Goal: Task Accomplishment & Management: Use online tool/utility

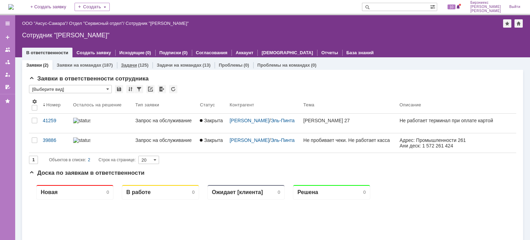
click at [134, 65] on link "Задачи" at bounding box center [129, 64] width 16 height 5
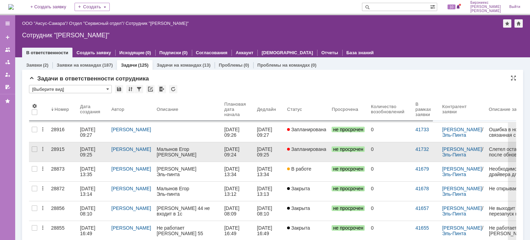
click at [195, 148] on div "Малынов Егор" at bounding box center [187, 149] width 62 height 6
click at [89, 153] on div "[DATE] 09:25" at bounding box center [88, 151] width 17 height 11
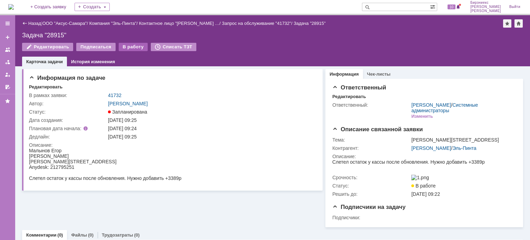
click at [123, 46] on div "В работу" at bounding box center [133, 47] width 29 height 8
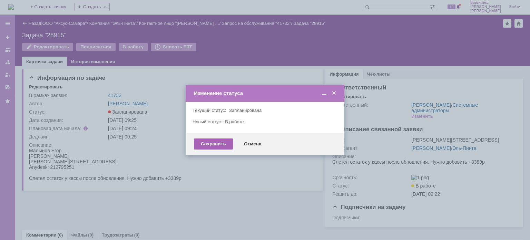
click at [216, 144] on div "Сохранить" at bounding box center [213, 143] width 39 height 11
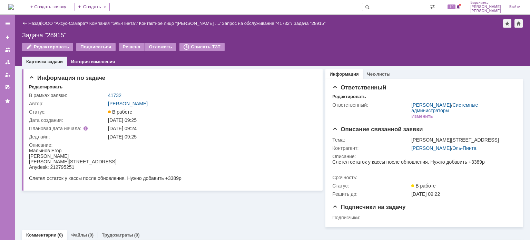
click at [31, 20] on div "Назад | ООО "Аксус-Самара" / Компания "Эль-Пинта" / Контактное лицо "[PERSON_NA…" at bounding box center [272, 23] width 501 height 8
click at [32, 22] on link "Назад" at bounding box center [34, 23] width 13 height 5
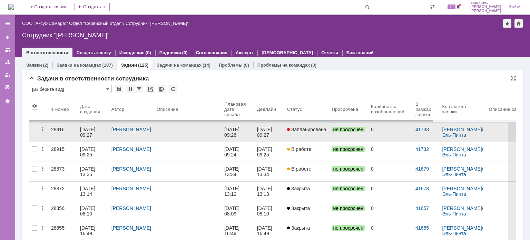
click at [84, 134] on div "[DATE] 09:27" at bounding box center [88, 132] width 17 height 11
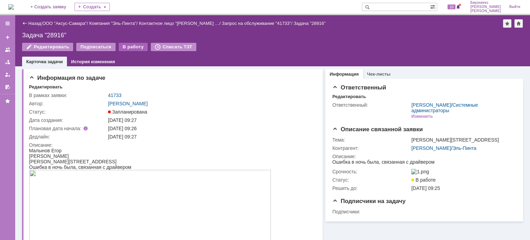
click at [127, 46] on div "В работу" at bounding box center [133, 47] width 29 height 8
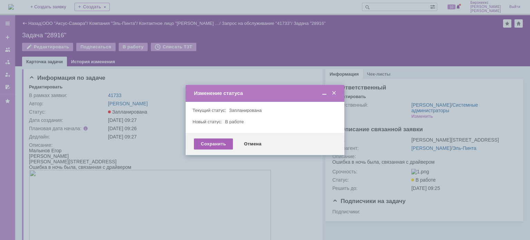
click at [218, 145] on div "Сохранить" at bounding box center [213, 143] width 39 height 11
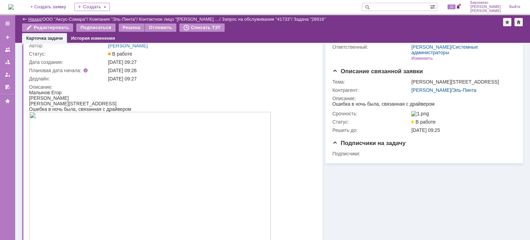
click at [33, 18] on link "Назад" at bounding box center [34, 19] width 13 height 5
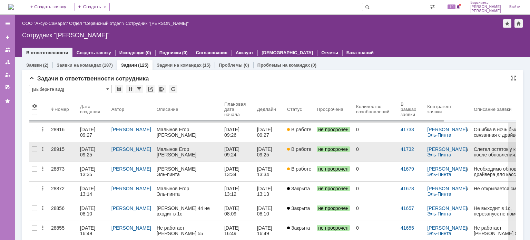
click at [90, 154] on div "[DATE] 09:25" at bounding box center [88, 151] width 17 height 11
